Goal: Task Accomplishment & Management: Manage account settings

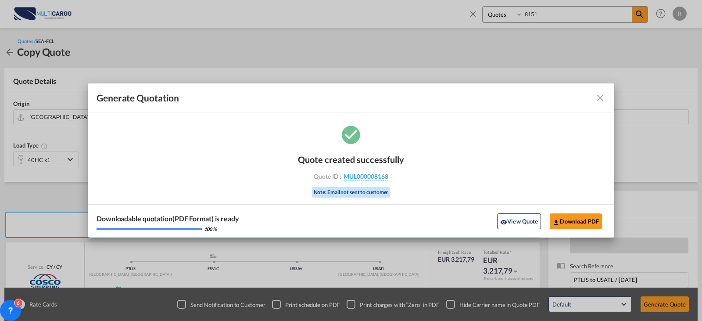
scroll to position [97, 0]
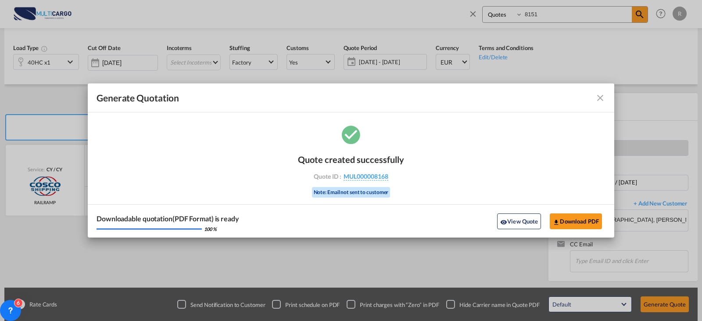
click at [605, 97] on md-toolbar "Generate Quotation" at bounding box center [351, 97] width 526 height 29
click at [603, 97] on md-icon "icon-close fg-AAA8AD cursor m-0" at bounding box center [600, 98] width 11 height 11
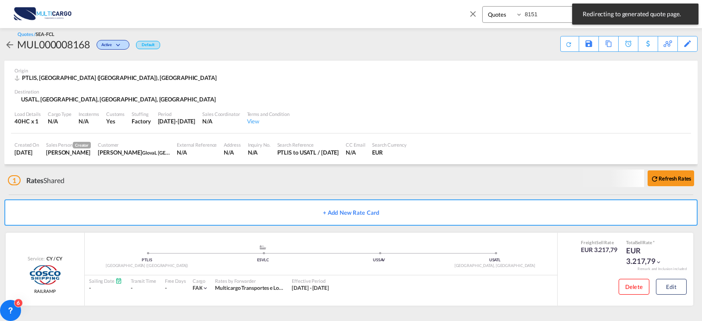
scroll to position [6, 0]
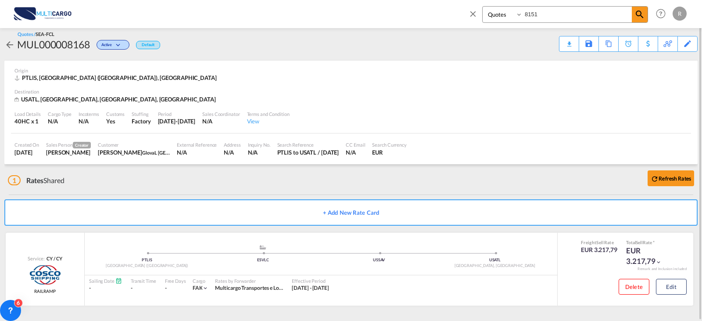
drag, startPoint x: 578, startPoint y: 17, endPoint x: 478, endPoint y: 17, distance: 100.4
click at [478, 17] on div "Quotes 8151" at bounding box center [558, 16] width 180 height 21
type input "8102"
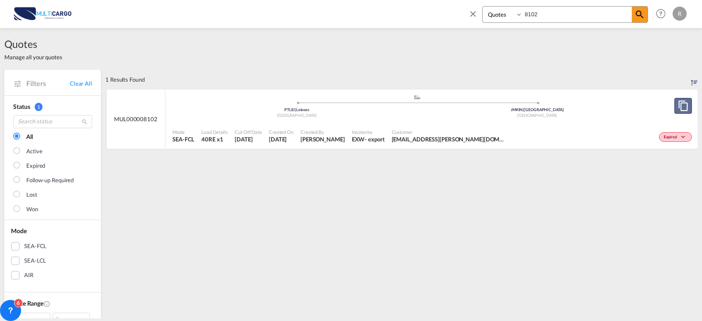
click at [678, 102] on md-icon "assets/icons/custom/copyQuote.svg" at bounding box center [683, 105] width 11 height 11
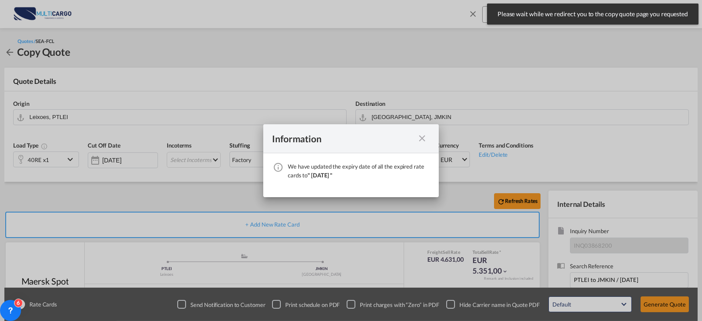
click at [422, 134] on md-icon "icon-close fg-AAA8AD cursor" at bounding box center [422, 138] width 11 height 11
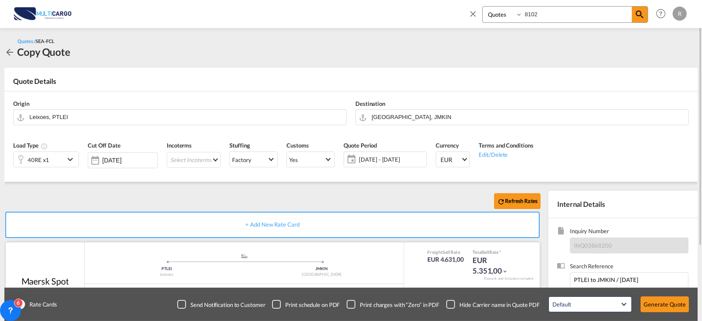
scroll to position [44, 0]
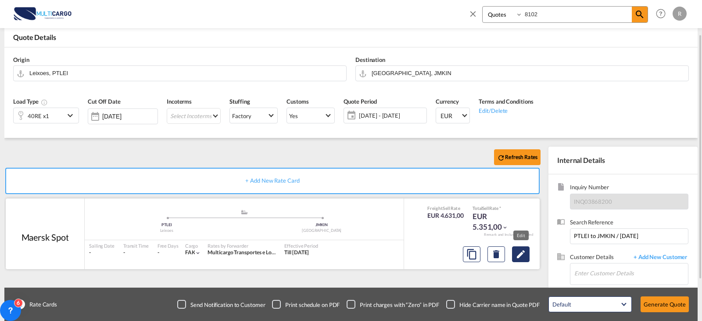
click at [522, 254] on md-icon "Edit" at bounding box center [520, 254] width 11 height 11
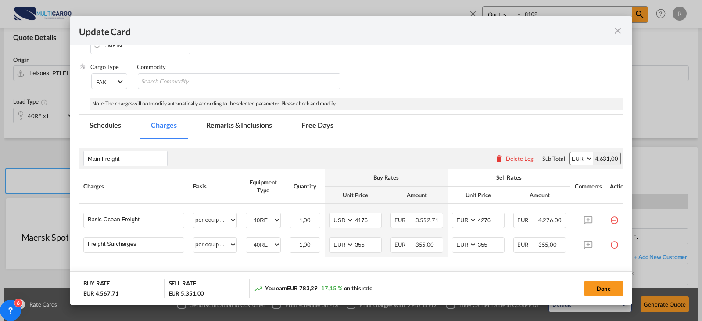
scroll to position [175, 0]
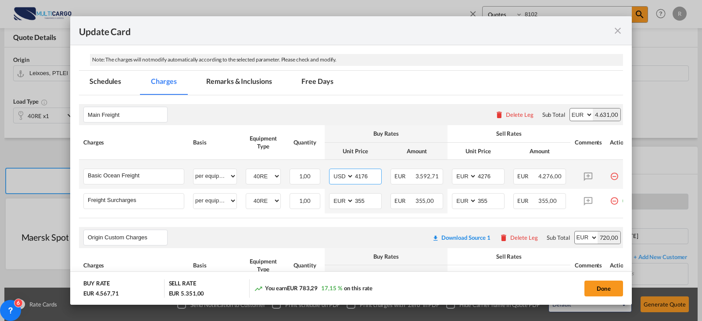
drag, startPoint x: 367, startPoint y: 178, endPoint x: 345, endPoint y: 178, distance: 22.4
click at [344, 178] on md-input-container "AED AFN ALL AMD ANG AOA ARS AUD AWG AZN BAM BBD BDT BGN BHD BIF BMD BND [PERSON…" at bounding box center [355, 176] width 53 height 16
type input "4435"
type input "4635"
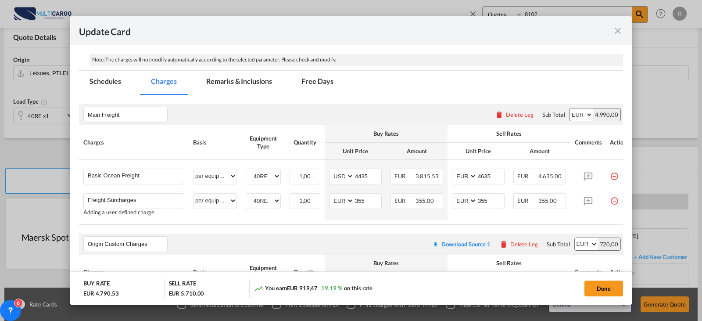
scroll to position [0, 18]
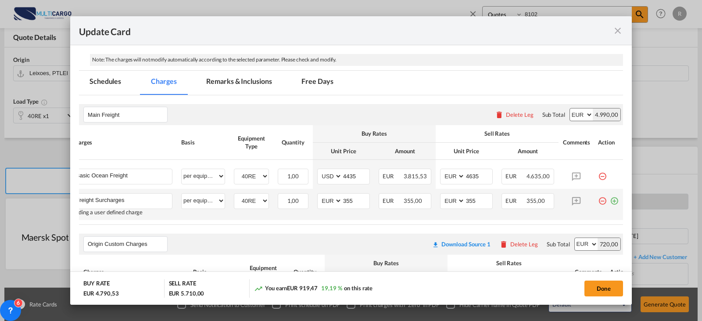
click at [610, 200] on md-icon "icon-plus-circle-outline green-400-fg" at bounding box center [614, 197] width 9 height 9
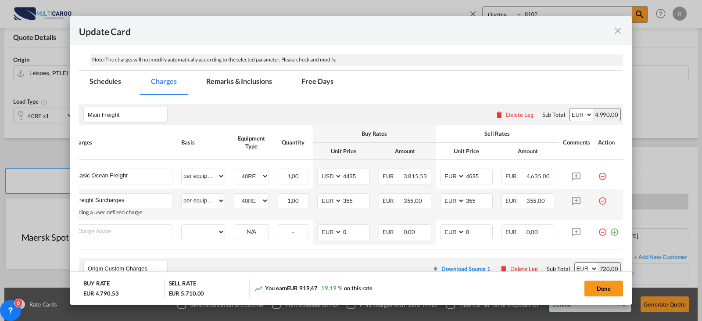
scroll to position [0, 9]
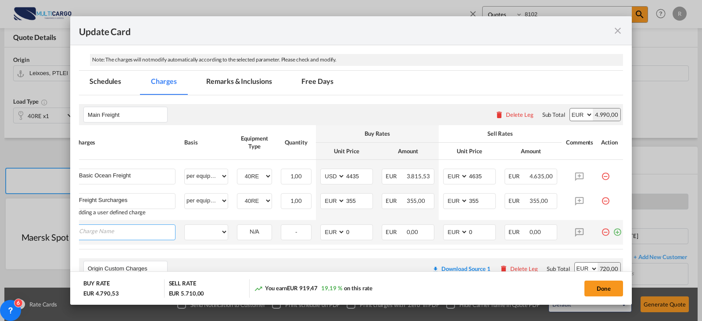
click at [98, 232] on input "Charge Name" at bounding box center [127, 231] width 96 height 13
paste input "Low Value Pharmaceuticals"
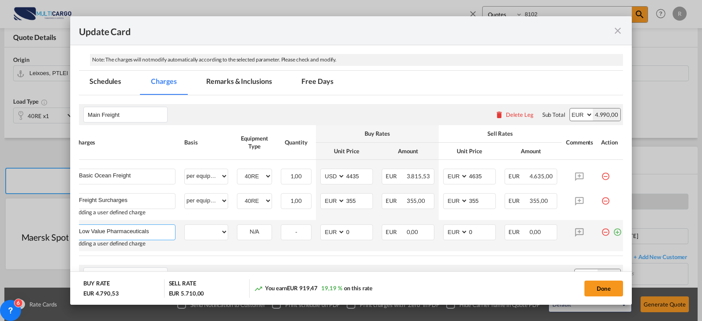
type input "Low Value Pharmaceuticals"
click at [221, 233] on select "per equipment per container per B/L per shipping bill per shipment % on freight…" at bounding box center [206, 232] width 43 height 14
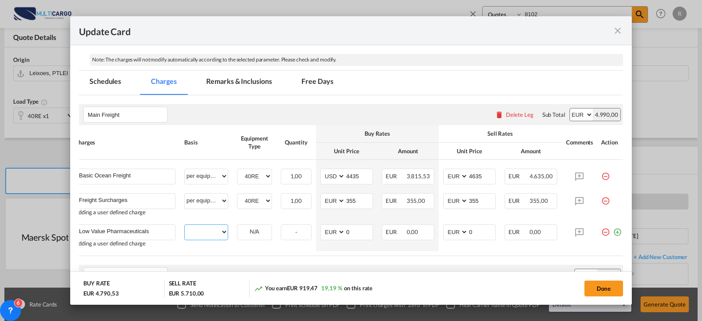
select select "per container"
click at [185, 225] on select "per equipment per container per B/L per shipping bill per shipment % on freight…" at bounding box center [206, 232] width 43 height 14
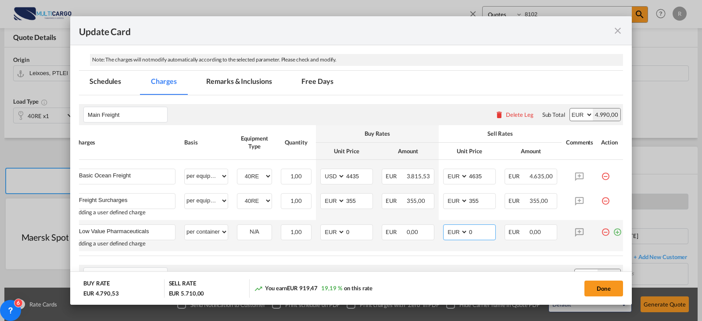
drag, startPoint x: 472, startPoint y: 232, endPoint x: 441, endPoint y: 233, distance: 31.6
click at [441, 233] on td "AED AFN ALL AMD ANG AOA ARS AUD AWG AZN BAM BBD BDT BGN BHD BIF BMD BND [PERSON…" at bounding box center [469, 235] width 61 height 31
type input "200"
click at [461, 231] on select "AED AFN ALL AMD ANG AOA ARS AUD AWG AZN BAM BBD BDT BGN BHD BIF BMD BND [PERSON…" at bounding box center [456, 232] width 23 height 12
select select "string:USD"
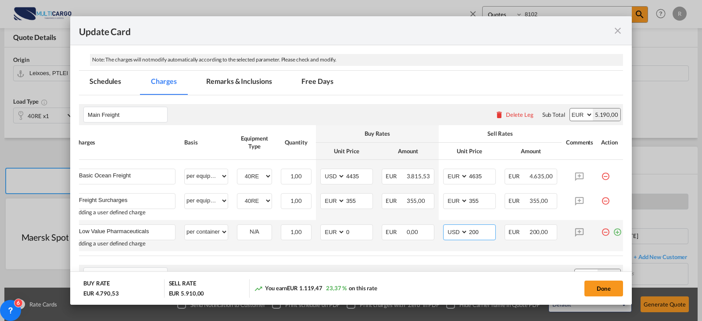
click at [445, 226] on select "AED AFN ALL AMD ANG AOA ARS AUD AWG AZN BAM BBD BDT BGN BHD BIF BMD BND [PERSON…" at bounding box center [456, 232] width 23 height 12
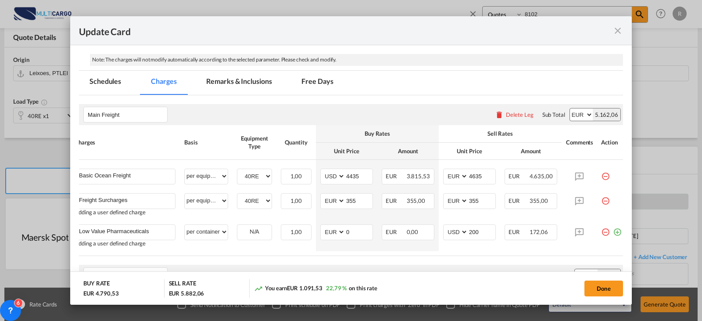
click at [582, 41] on div "Update Card" at bounding box center [350, 30] width 561 height 29
click at [615, 27] on md-icon "icon-close fg-AAA8AD m-0 pointer" at bounding box center [617, 30] width 11 height 11
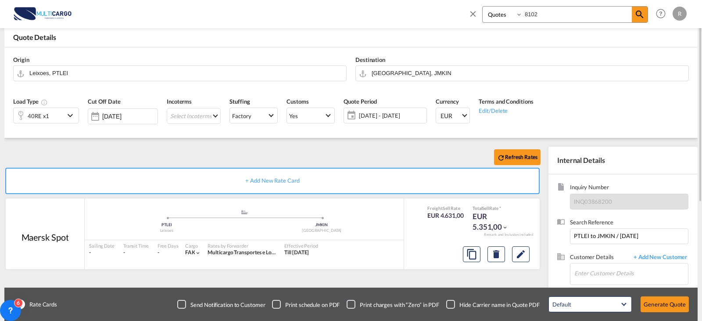
scroll to position [0, 0]
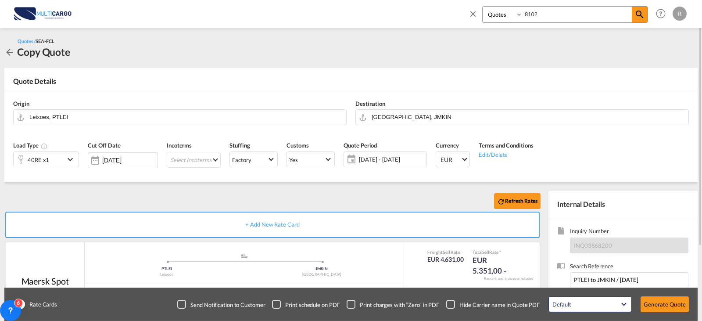
click at [566, 13] on input "8102" at bounding box center [576, 14] width 109 height 15
click at [639, 20] on span at bounding box center [639, 15] width 16 height 16
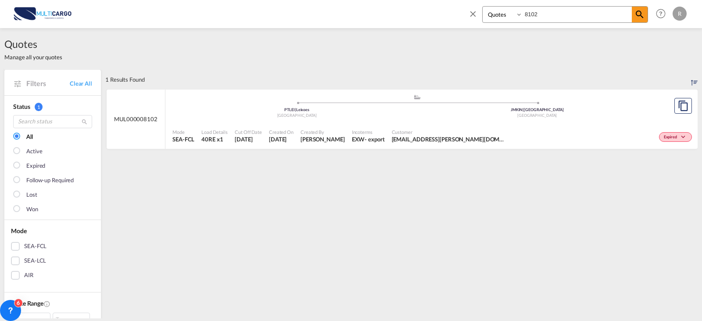
click at [439, 141] on span "[EMAIL_ADDRESS][PERSON_NAME][DOMAIN_NAME] [DOMAIN_NAME][EMAIL_ADDRESS][PERSON_N…" at bounding box center [449, 139] width 114 height 8
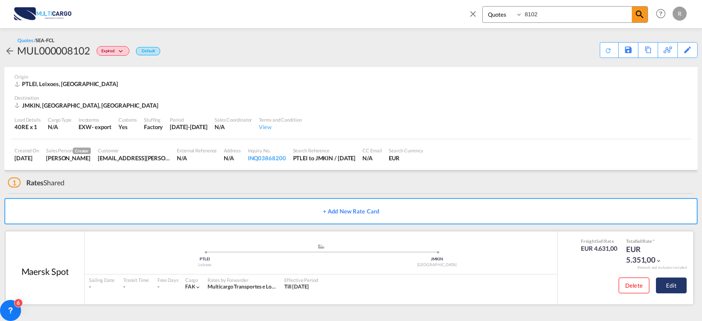
click at [678, 284] on button "Edit" at bounding box center [671, 285] width 31 height 16
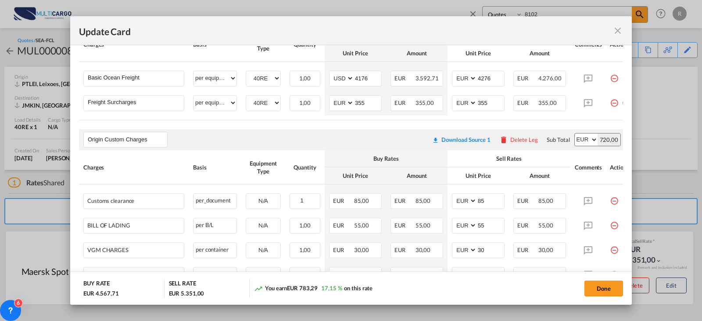
scroll to position [229, 0]
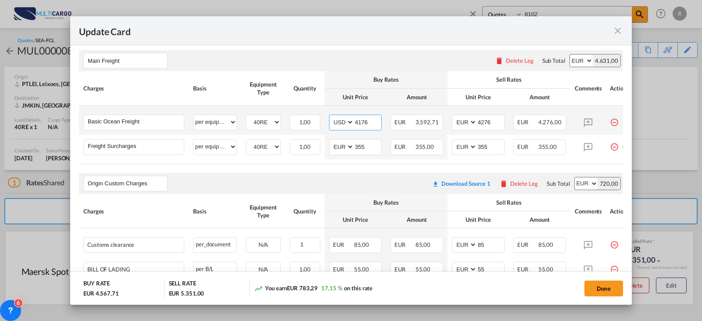
click at [376, 123] on input "4176" at bounding box center [367, 121] width 27 height 13
drag, startPoint x: 376, startPoint y: 123, endPoint x: 358, endPoint y: 123, distance: 18.0
click at [358, 123] on input "4176" at bounding box center [367, 121] width 27 height 13
type input "4435"
click at [494, 126] on input "4276" at bounding box center [490, 121] width 27 height 13
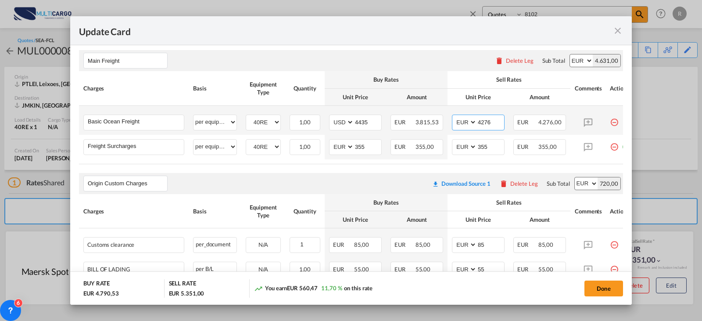
click at [485, 123] on input "4276" at bounding box center [490, 121] width 27 height 13
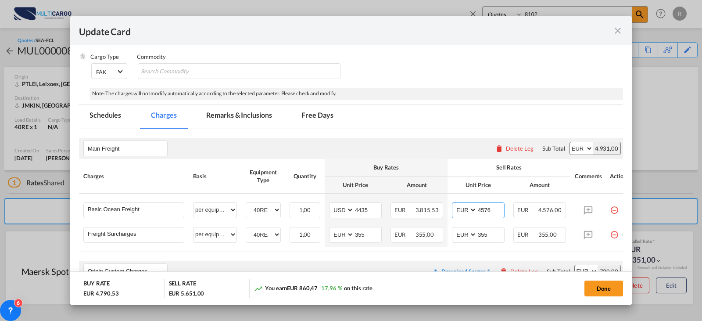
scroll to position [185, 0]
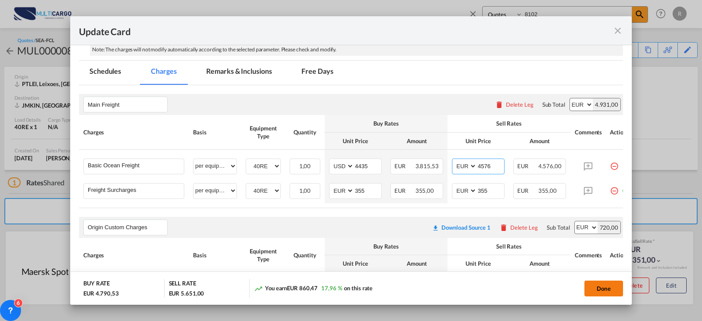
type input "4576"
click at [602, 294] on button "Done" at bounding box center [603, 288] width 39 height 16
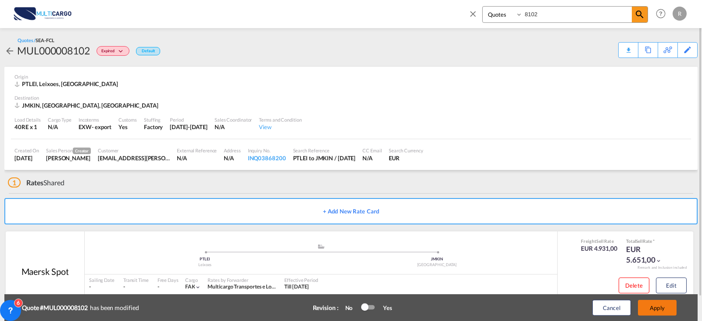
click at [660, 309] on button "Apply" at bounding box center [657, 308] width 39 height 16
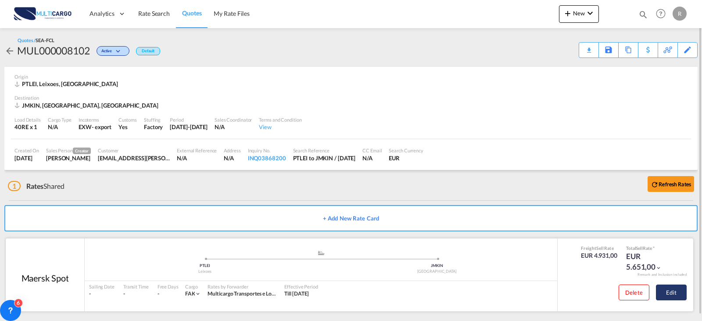
click at [662, 297] on button "Edit" at bounding box center [671, 292] width 31 height 16
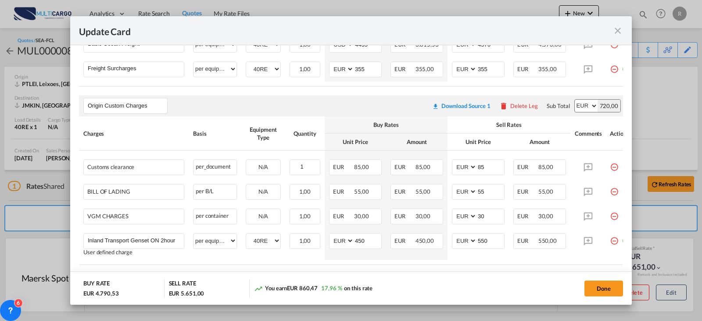
scroll to position [361, 0]
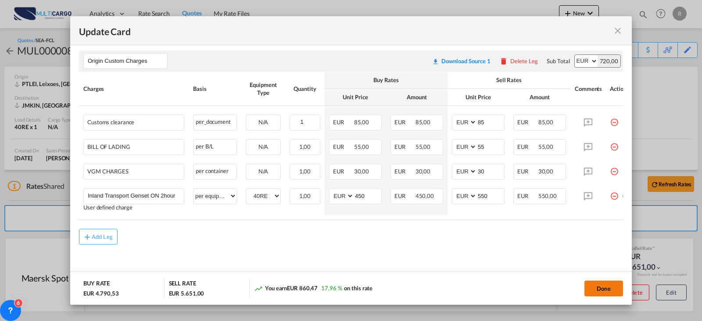
click at [601, 291] on button "Done" at bounding box center [603, 288] width 39 height 16
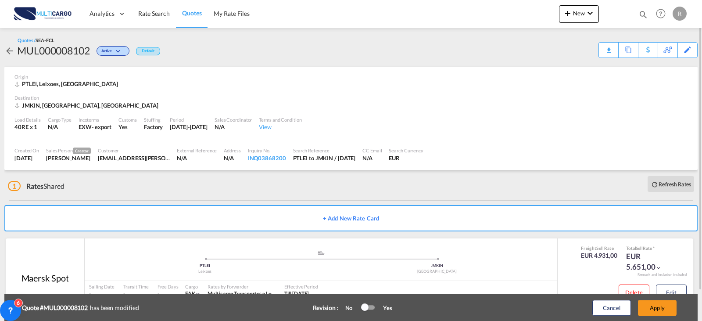
click at [375, 307] on div at bounding box center [367, 307] width 13 height 4
click at [661, 307] on button "Apply" at bounding box center [657, 308] width 39 height 16
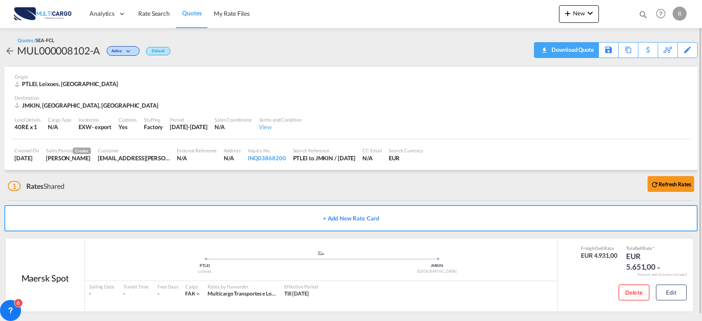
click at [585, 50] on div "Download Quote" at bounding box center [571, 50] width 45 height 14
